Goal: Obtain resource: Obtain resource

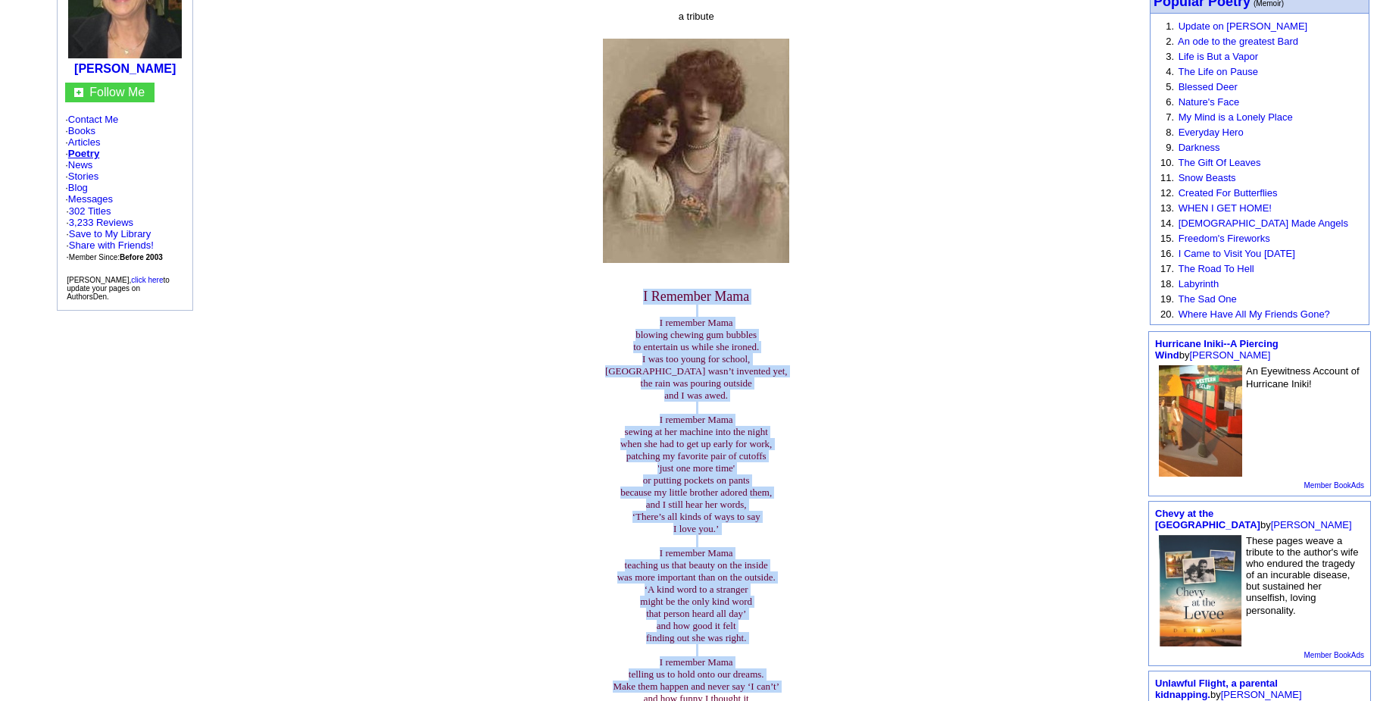
scroll to position [205, 0]
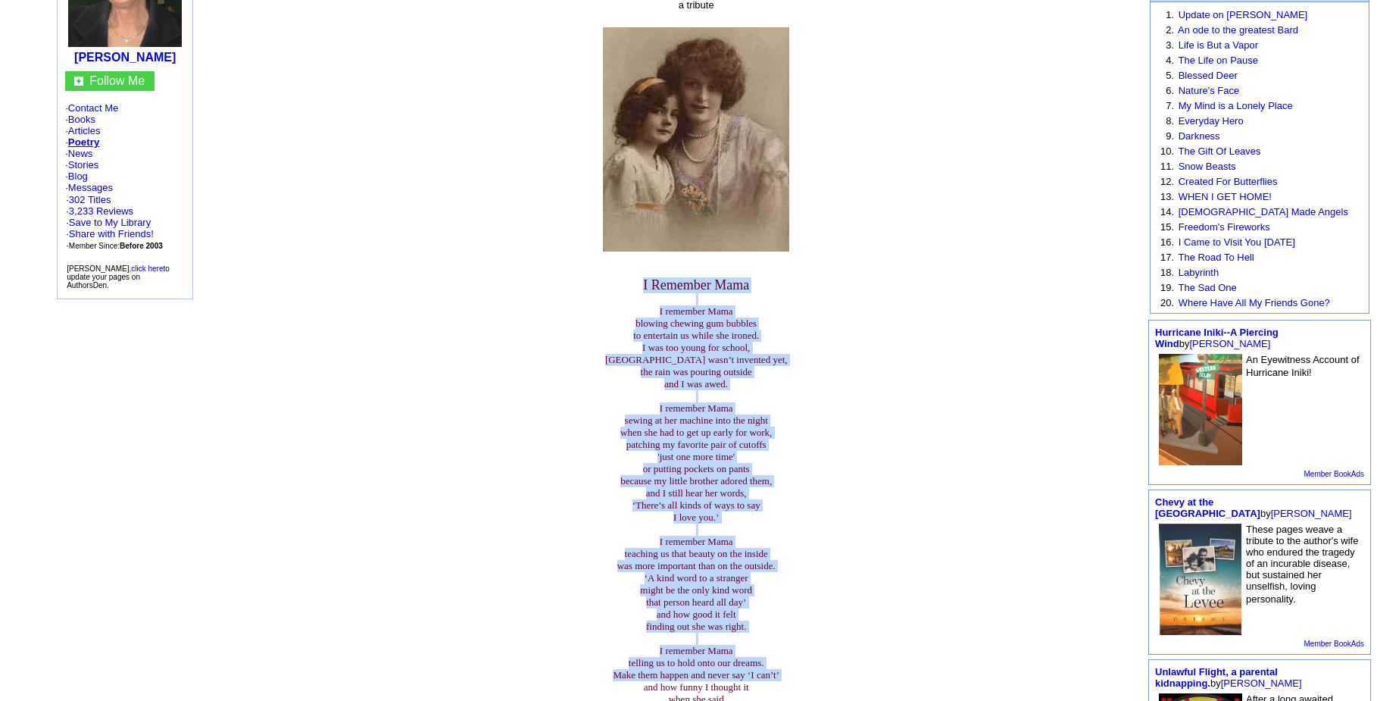
drag, startPoint x: 632, startPoint y: 406, endPoint x: 619, endPoint y: 682, distance: 276.0
click at [619, 682] on center "I Remember Mama I remember Mama blowing chewing gum bubbles to entertain us whi…" at bounding box center [696, 570] width 267 height 631
click at [614, 680] on center "I Remember Mama I remember Mama blowing chewing gum bubbles to entertain us whi…" at bounding box center [696, 570] width 267 height 631
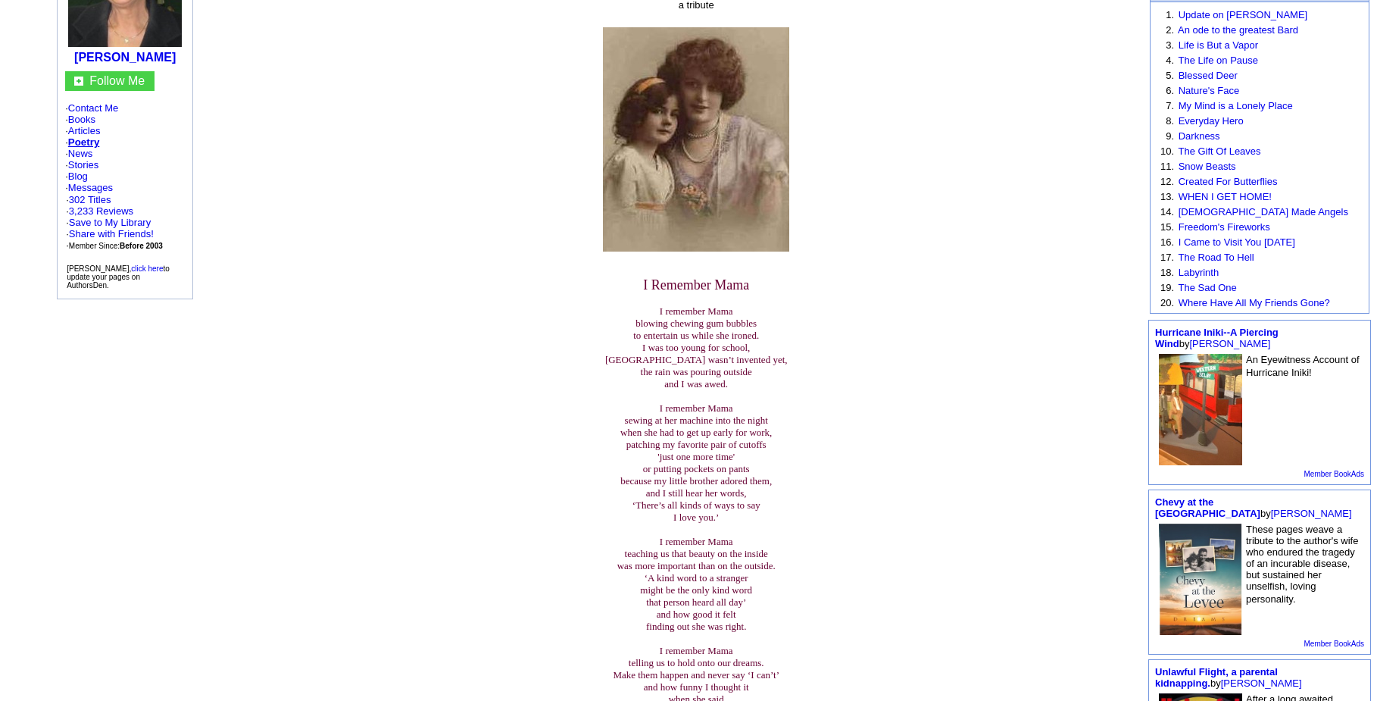
click at [786, 549] on font "I Remember Mama I remember Mama blowing chewing gum bubbles to entertain us whi…" at bounding box center [696, 565] width 183 height 570
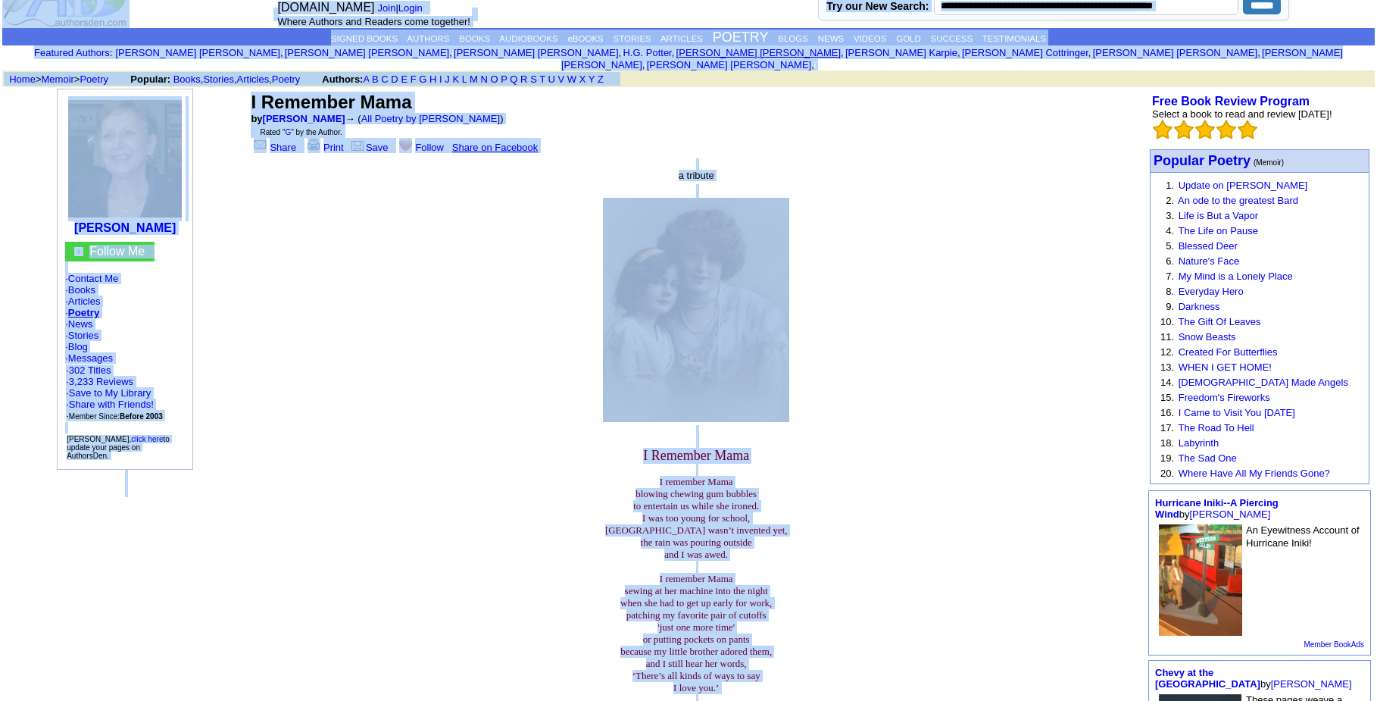
scroll to position [0, 0]
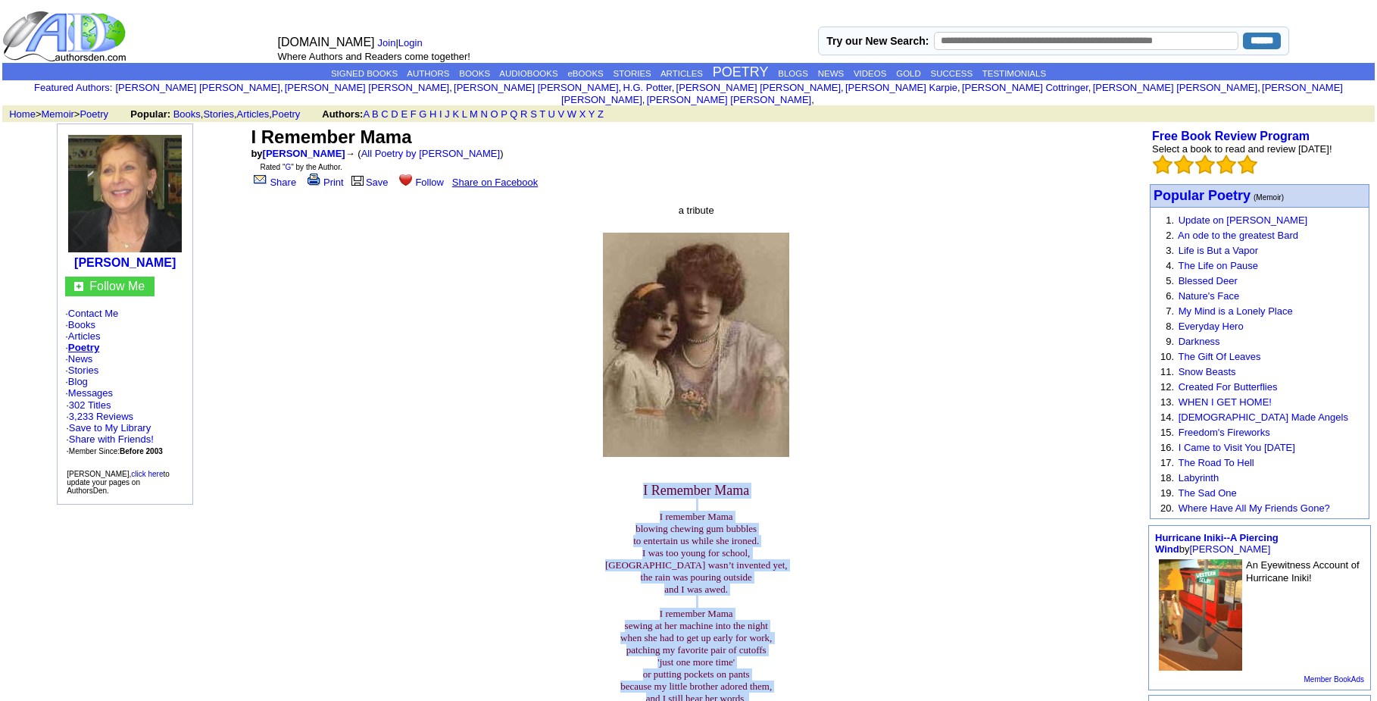
drag, startPoint x: 751, startPoint y: 383, endPoint x: 581, endPoint y: 463, distance: 188.4
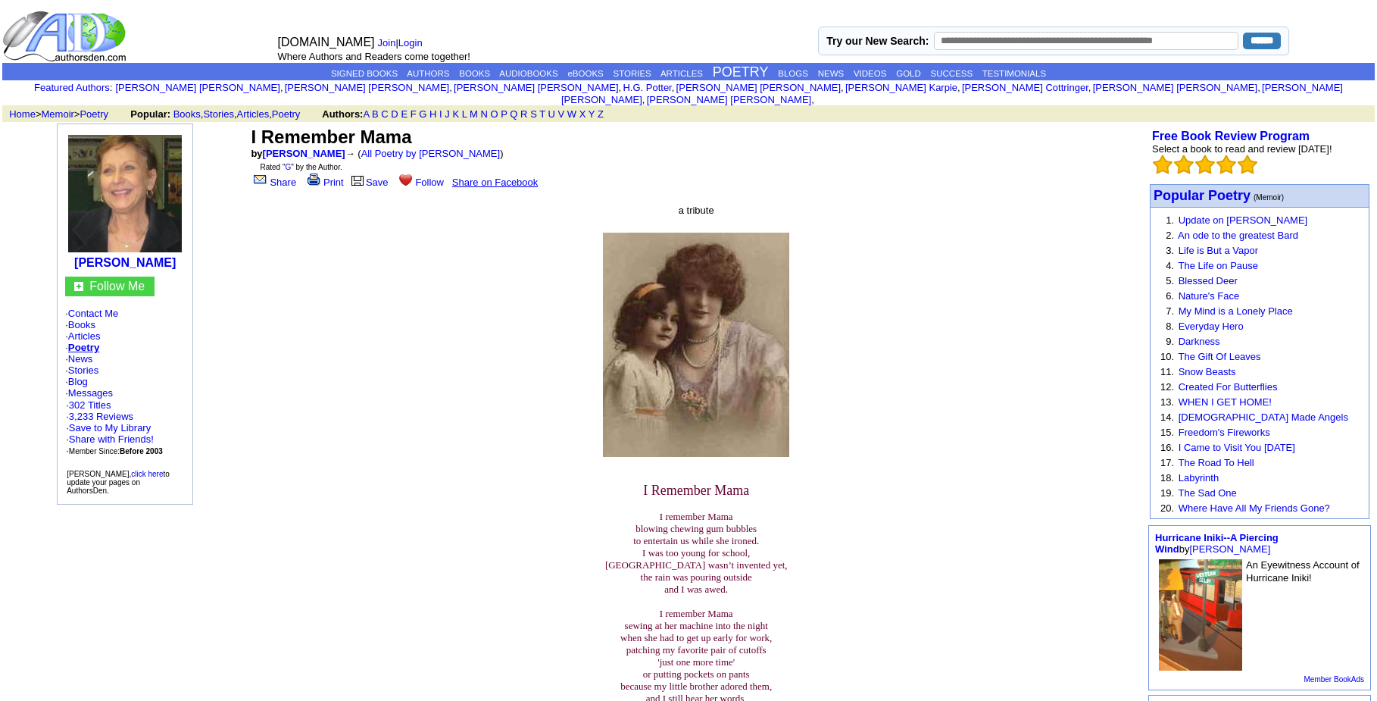
drag, startPoint x: 581, startPoint y: 463, endPoint x: 909, endPoint y: 209, distance: 414.7
click at [909, 209] on center "I Remember Mama by [PERSON_NAME] → ( All Poetry by [PERSON_NAME] ) Rated " G " …" at bounding box center [696, 620] width 897 height 995
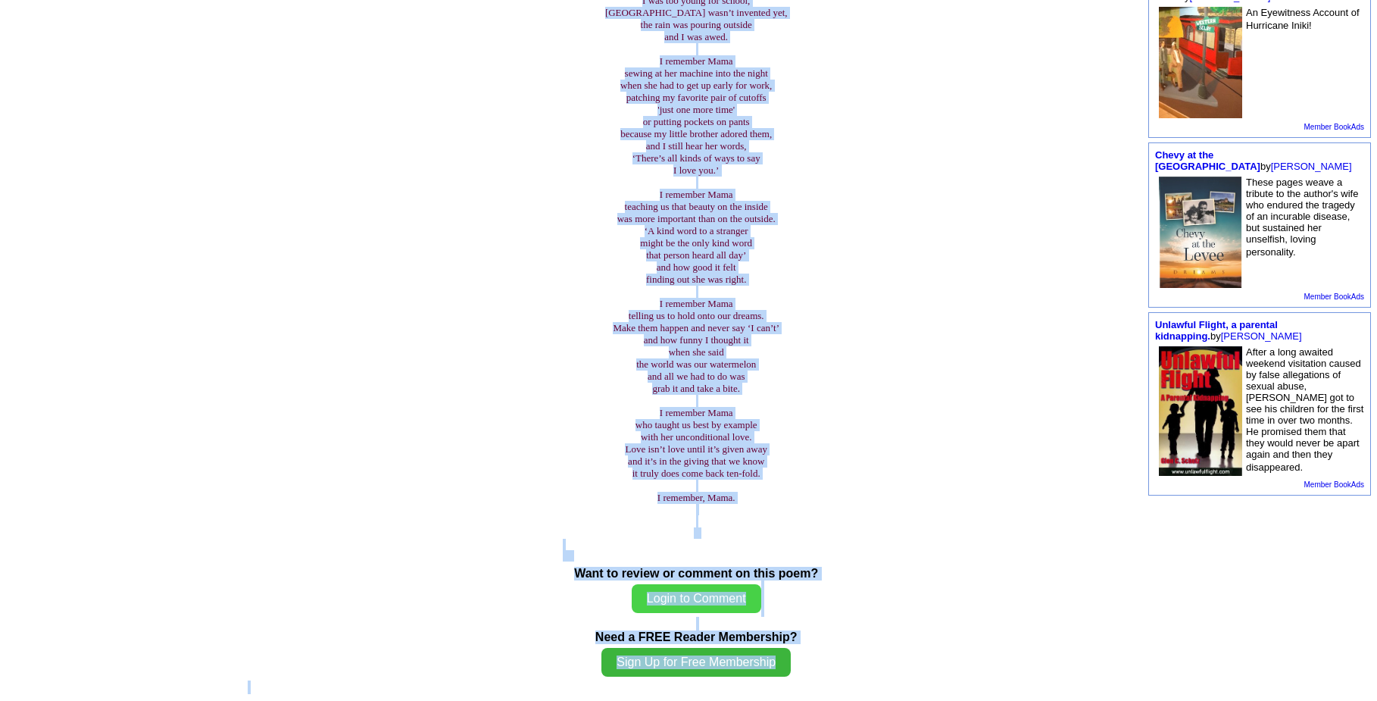
scroll to position [628, 0]
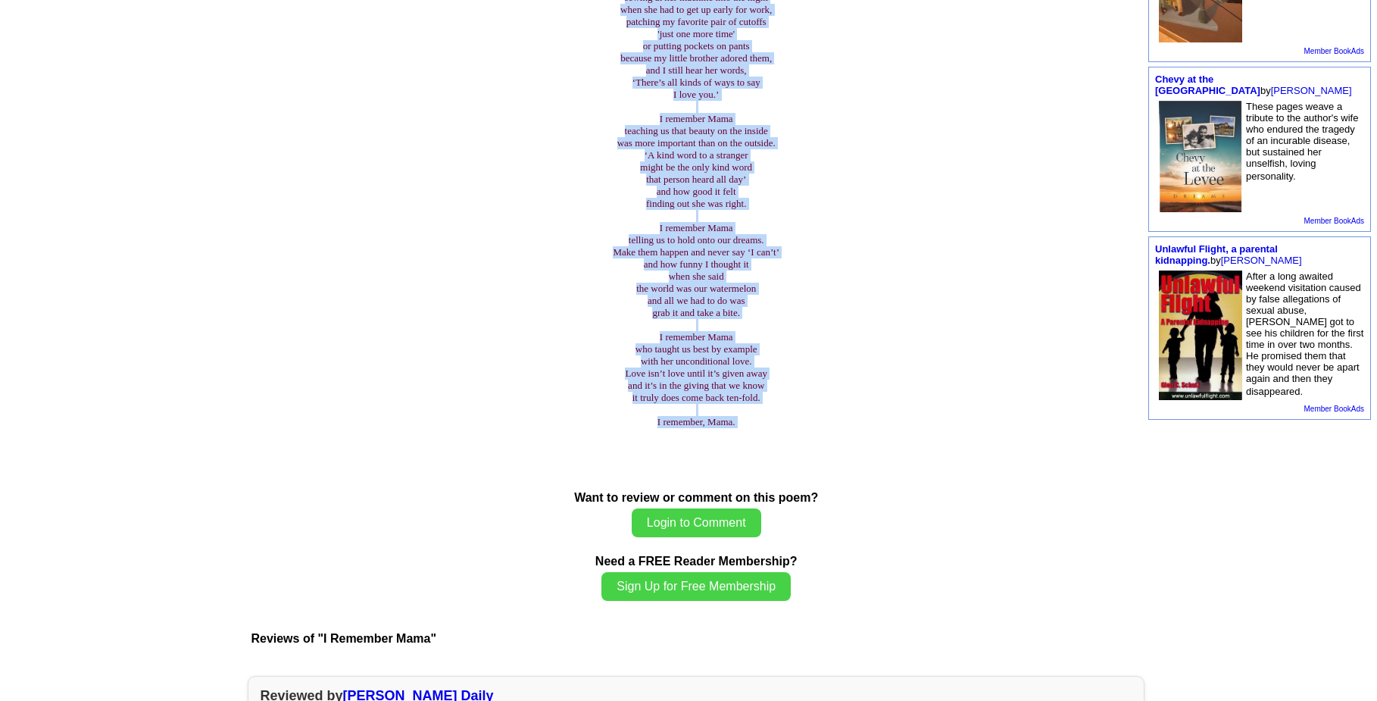
drag, startPoint x: 628, startPoint y: 173, endPoint x: 777, endPoint y: 417, distance: 286.0
click at [777, 417] on center "I Remember Mama I remember Mama blowing chewing gum bubbles to entertain us whi…" at bounding box center [696, 147] width 267 height 631
copy font "L Ipsumdol Sita C adipisci Elit seddoei tempori utl etdolor ma aliquaeni ad min…"
